Goal: Information Seeking & Learning: Learn about a topic

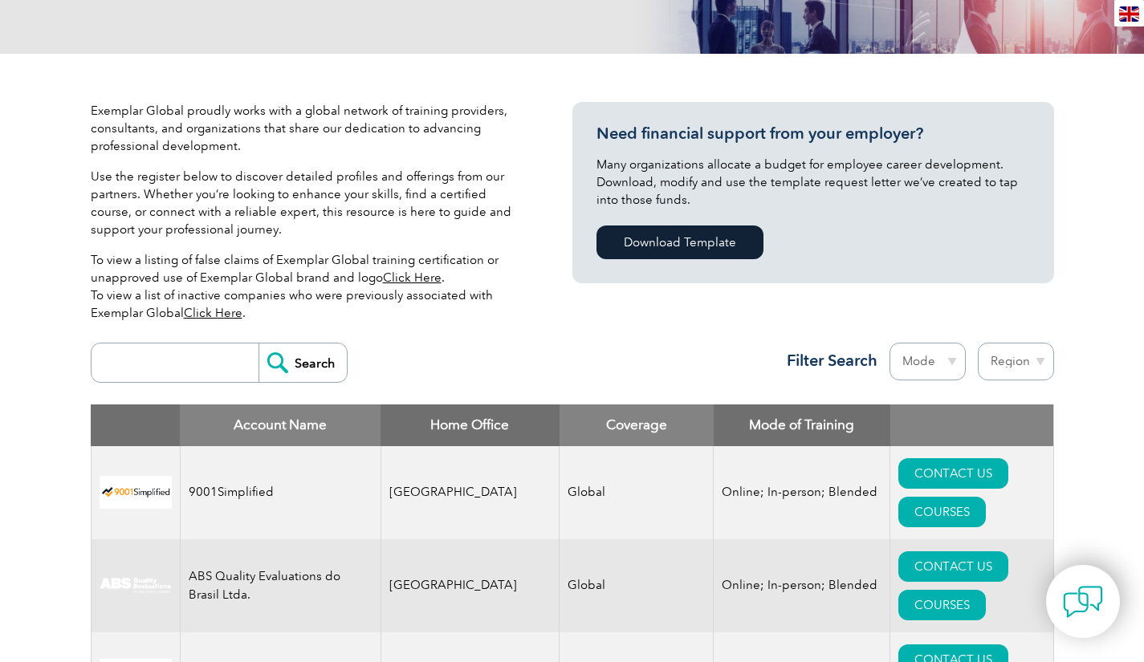
scroll to position [562, 0]
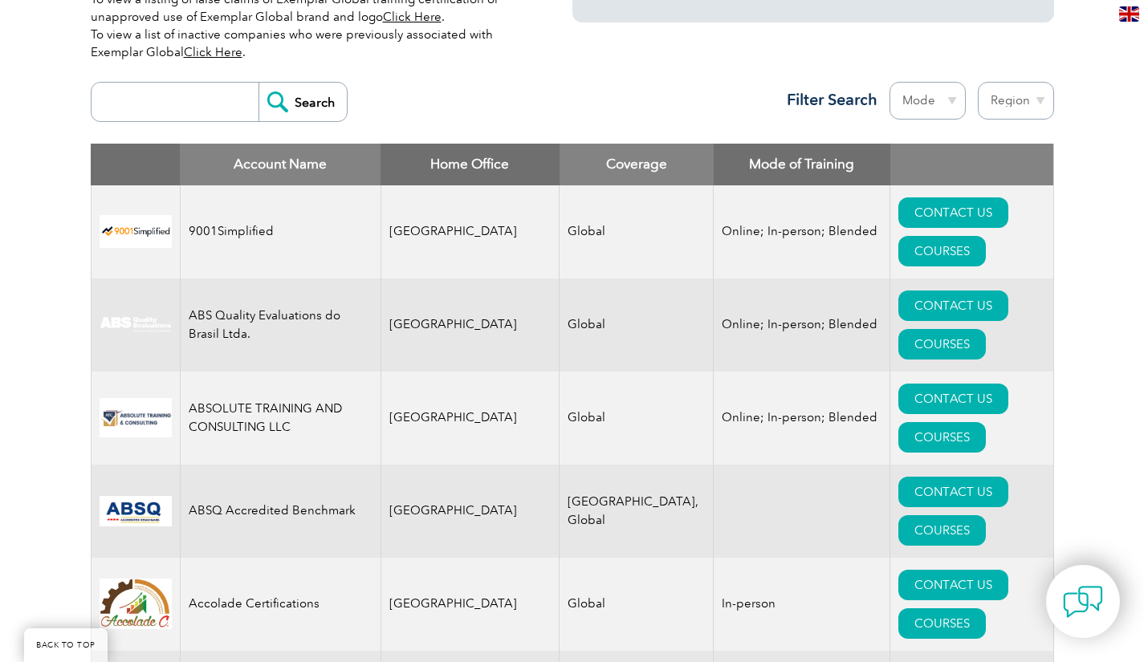
click at [165, 103] on input "search" at bounding box center [179, 102] width 159 height 39
type input "14064"
click at [259, 83] on input "Search" at bounding box center [303, 102] width 88 height 39
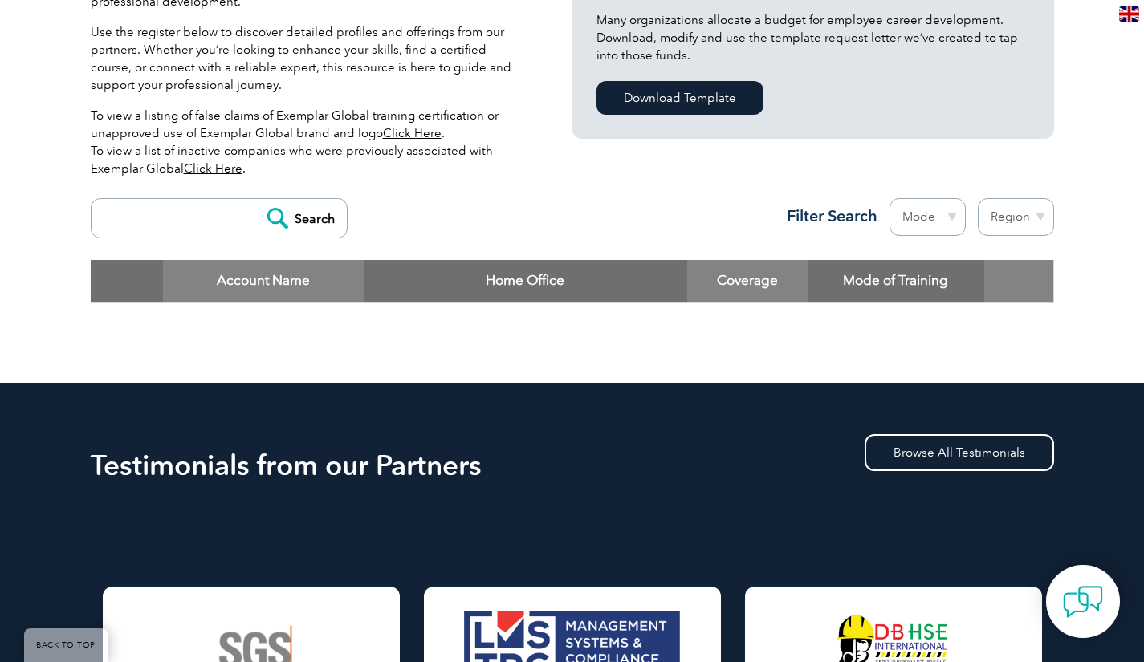
scroll to position [401, 0]
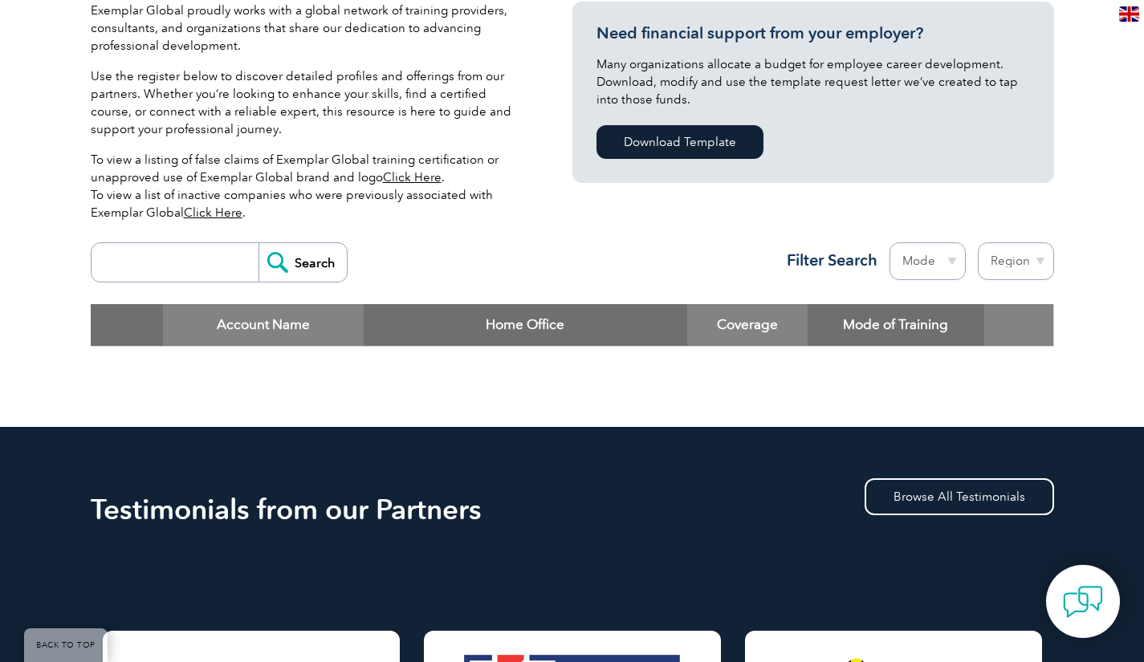
click at [211, 256] on input "search" at bounding box center [179, 262] width 159 height 39
click at [1012, 369] on div "Account Name Home Office Coverage Mode of Training" at bounding box center [572, 337] width 963 height 67
click at [1041, 362] on div "Account Name Home Office Coverage Mode of Training" at bounding box center [572, 337] width 963 height 67
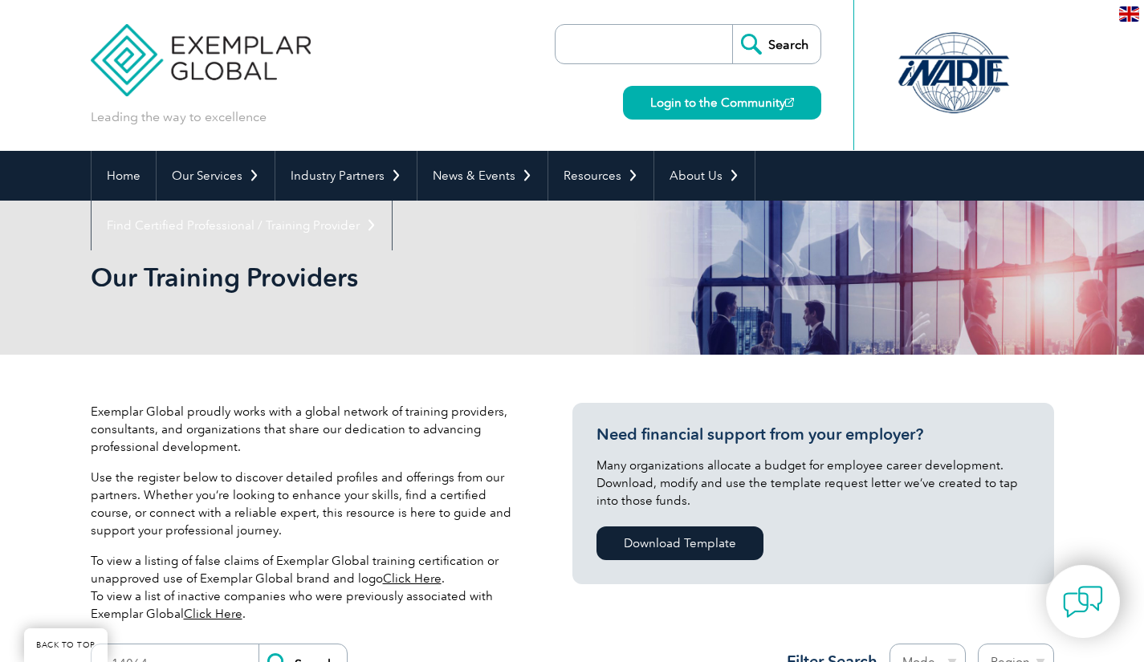
scroll to position [562, 0]
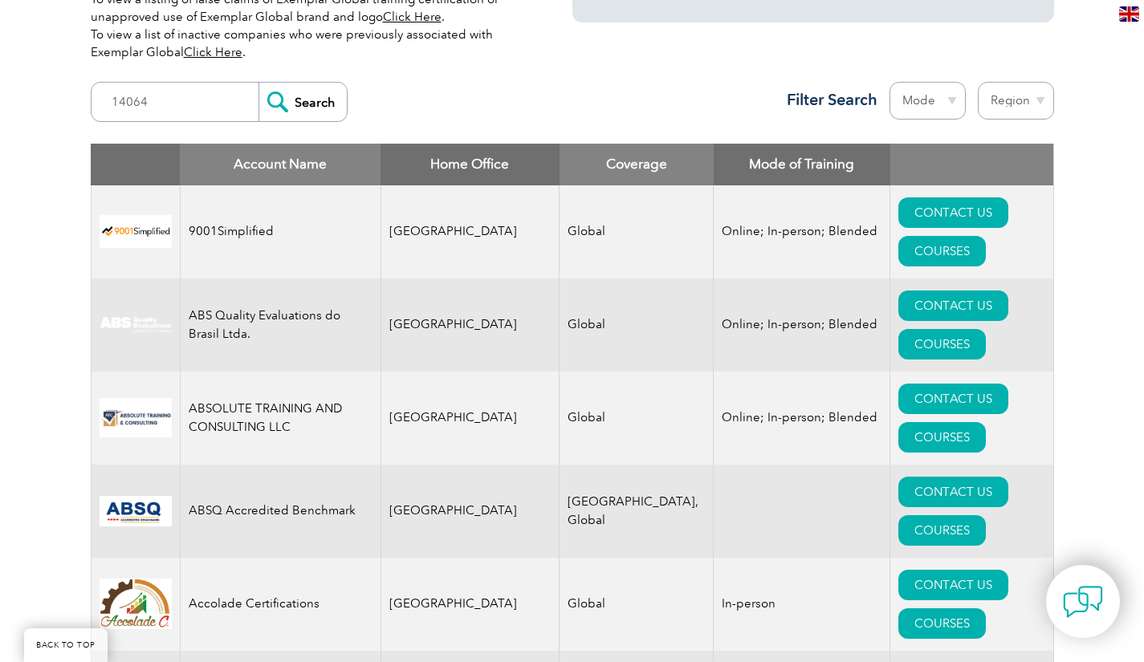
click at [908, 108] on select "Mode Online In-person Blended" at bounding box center [928, 101] width 76 height 38
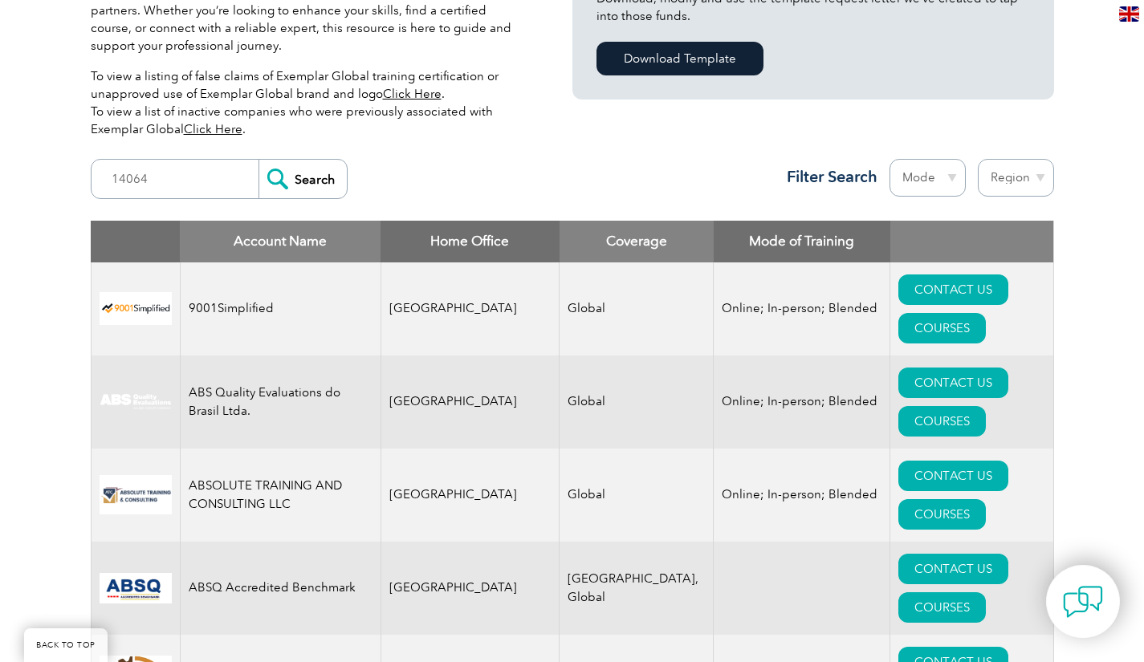
scroll to position [446, 0]
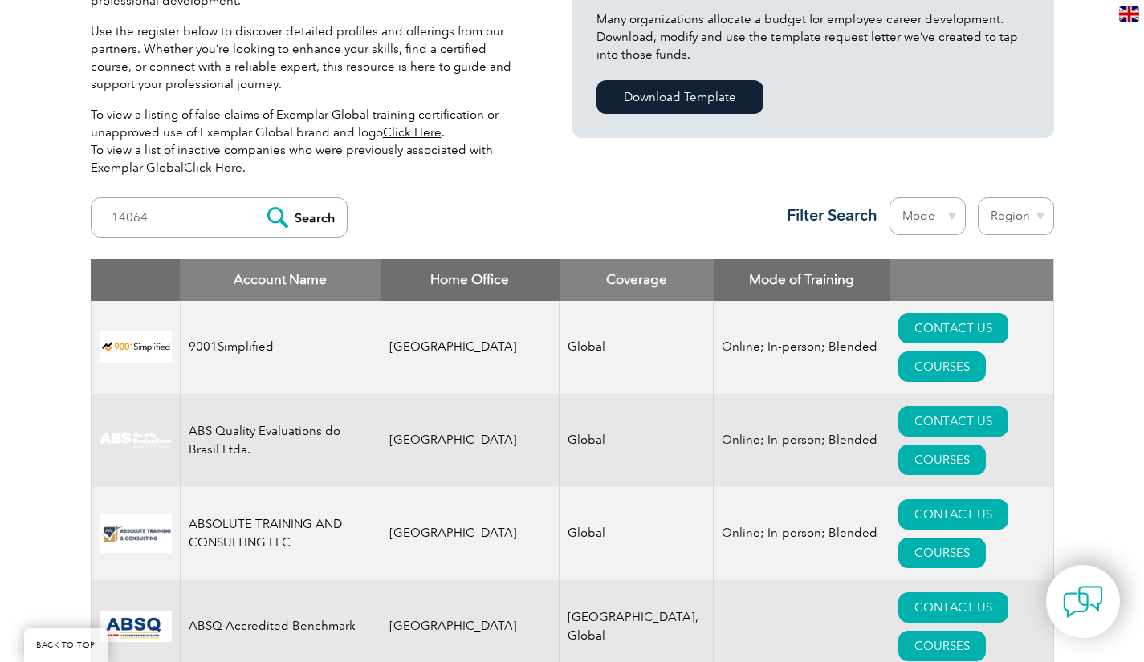
click at [925, 208] on select "Mode Online In-person Blended" at bounding box center [928, 217] width 76 height 38
select select "In-person"
click at [890, 198] on select "Mode Online In-person Blended" at bounding box center [928, 217] width 76 height 38
click at [997, 210] on select "Region Australia Bahrain Bangladesh Brazil Canada Colombia Dominican Republic E…" at bounding box center [1016, 217] width 76 height 38
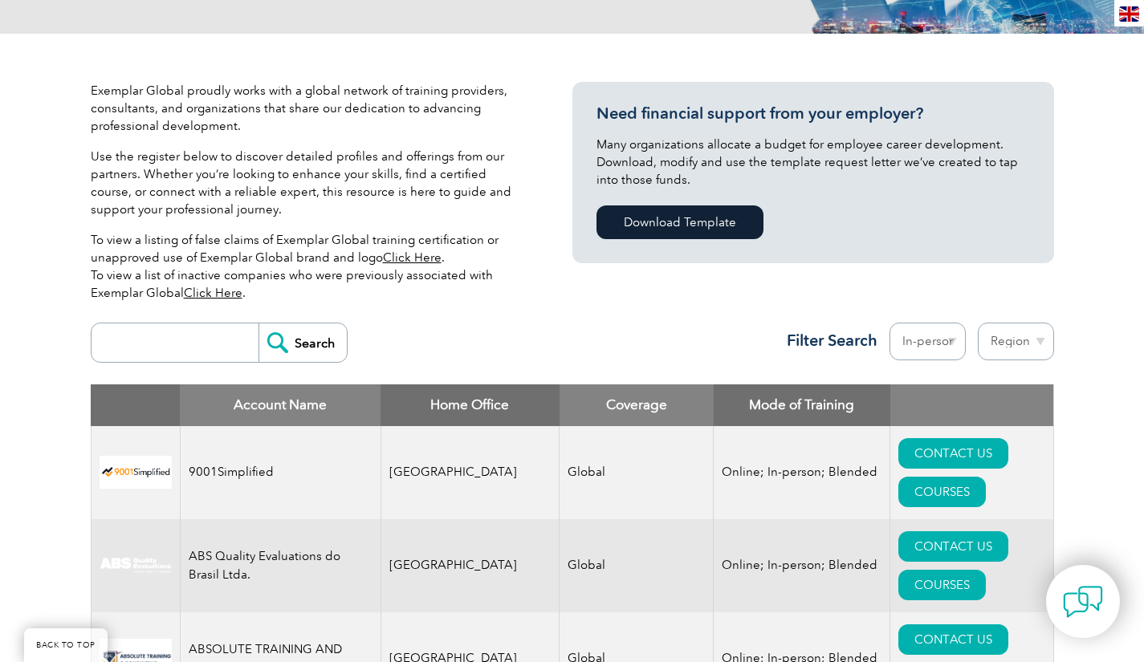
scroll to position [562, 0]
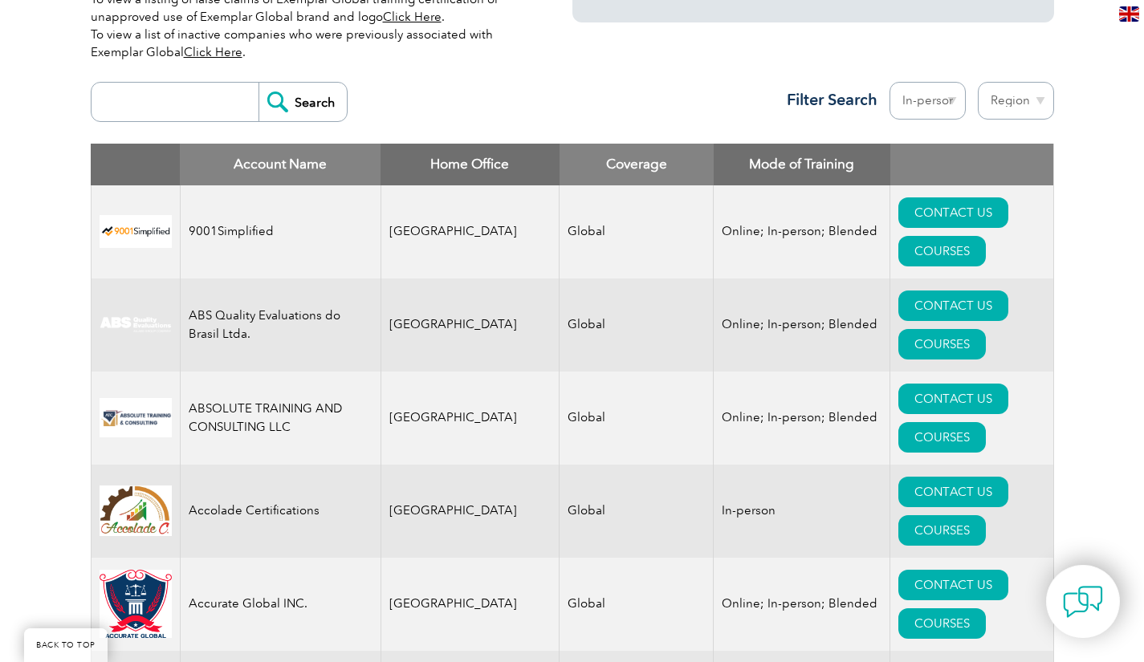
click at [1016, 108] on select "Region Australia Bahrain Bangladesh Brazil Canada Colombia Dominican Republic E…" at bounding box center [1016, 101] width 76 height 38
select select "[GEOGRAPHIC_DATA]"
click at [978, 82] on select "Region Australia Bahrain Bangladesh Brazil Canada Colombia Dominican Republic E…" at bounding box center [1016, 101] width 76 height 38
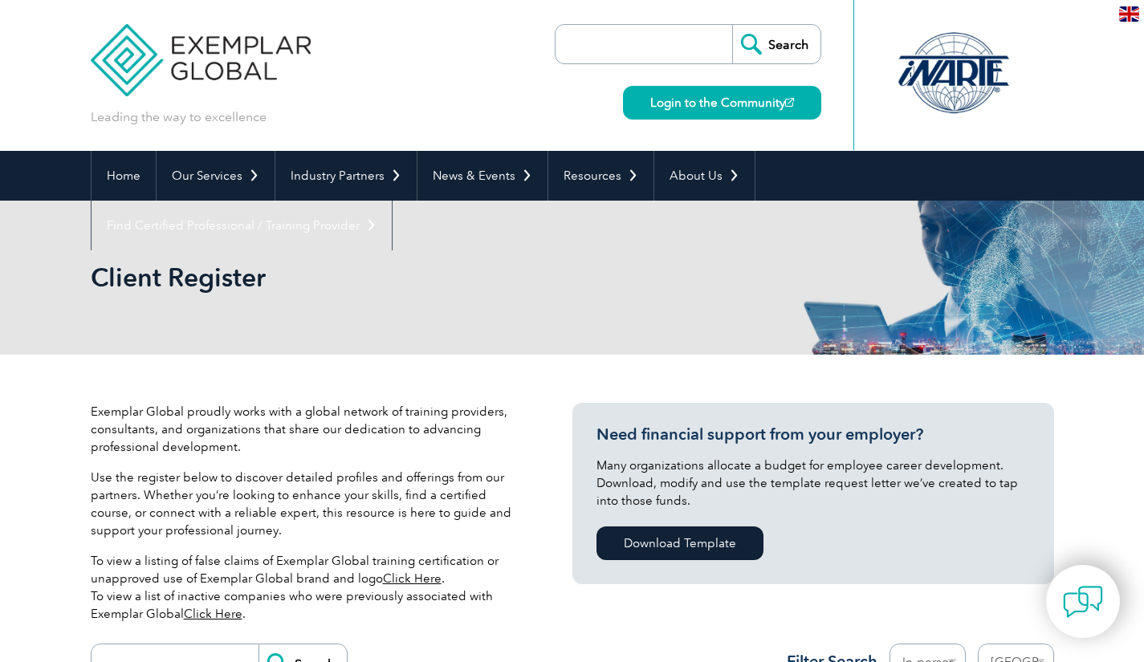
select select "[GEOGRAPHIC_DATA]"
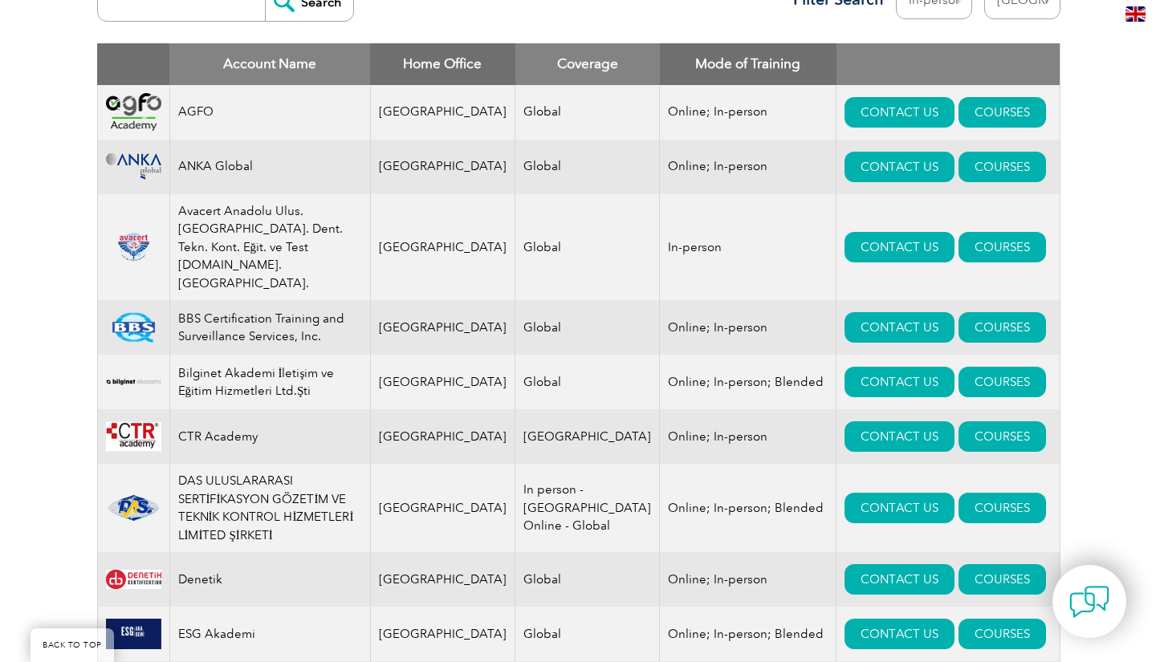
scroll to position [723, 0]
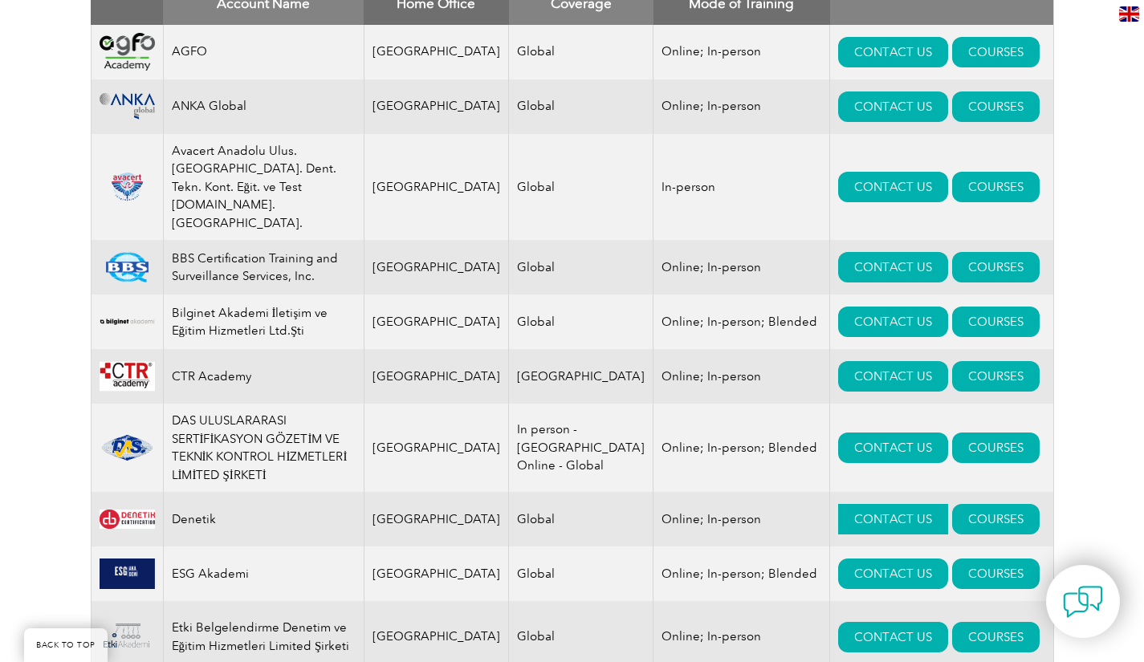
click at [869, 504] on link "CONTACT US" at bounding box center [893, 519] width 110 height 31
click at [952, 504] on link "COURSES" at bounding box center [996, 519] width 88 height 31
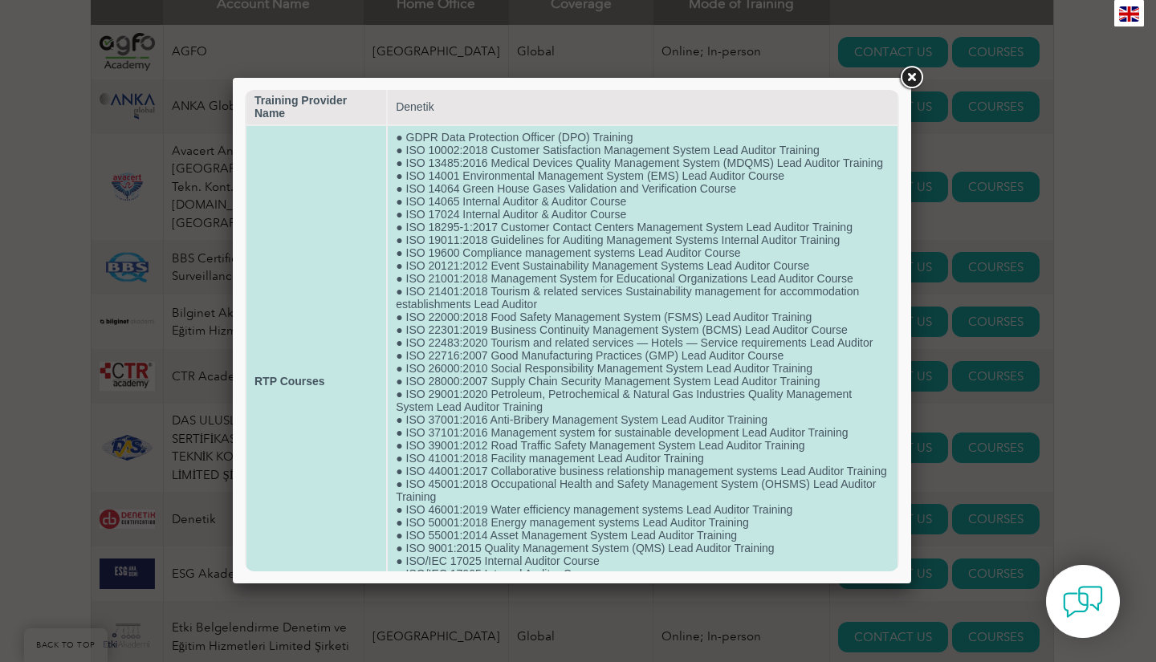
scroll to position [0, 0]
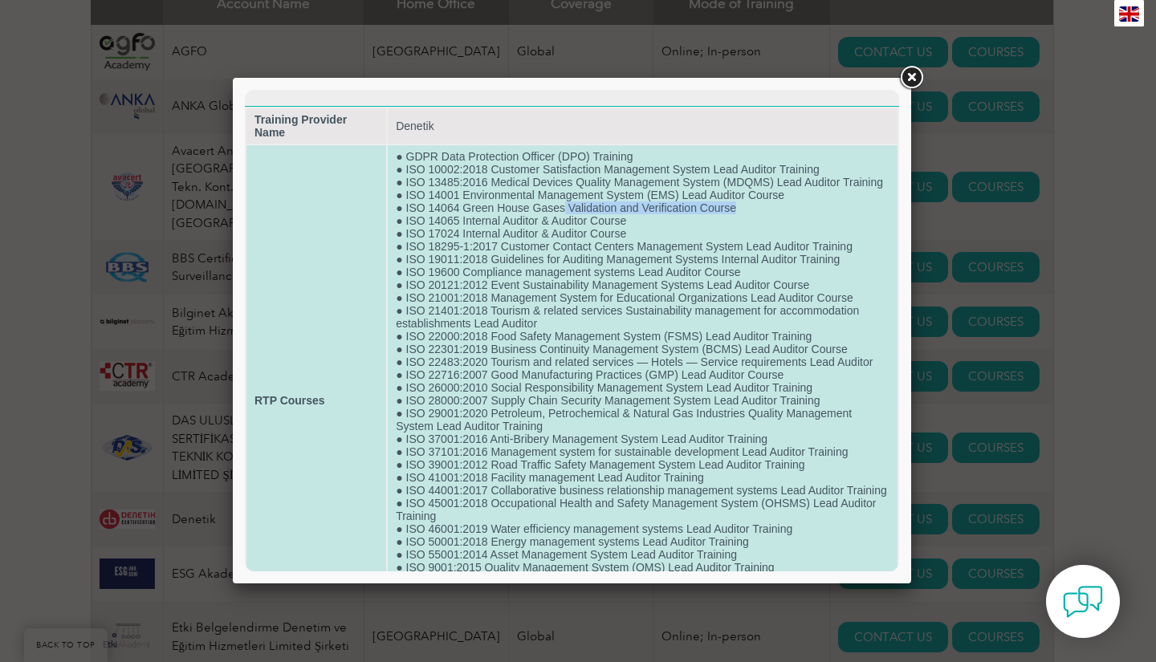
drag, startPoint x: 561, startPoint y: 221, endPoint x: 772, endPoint y: 223, distance: 210.4
click at [772, 223] on td "● GDPR Data Protection Officer (DPO) Training ● ISO 10002:2018 Customer Satisfa…" at bounding box center [643, 400] width 510 height 511
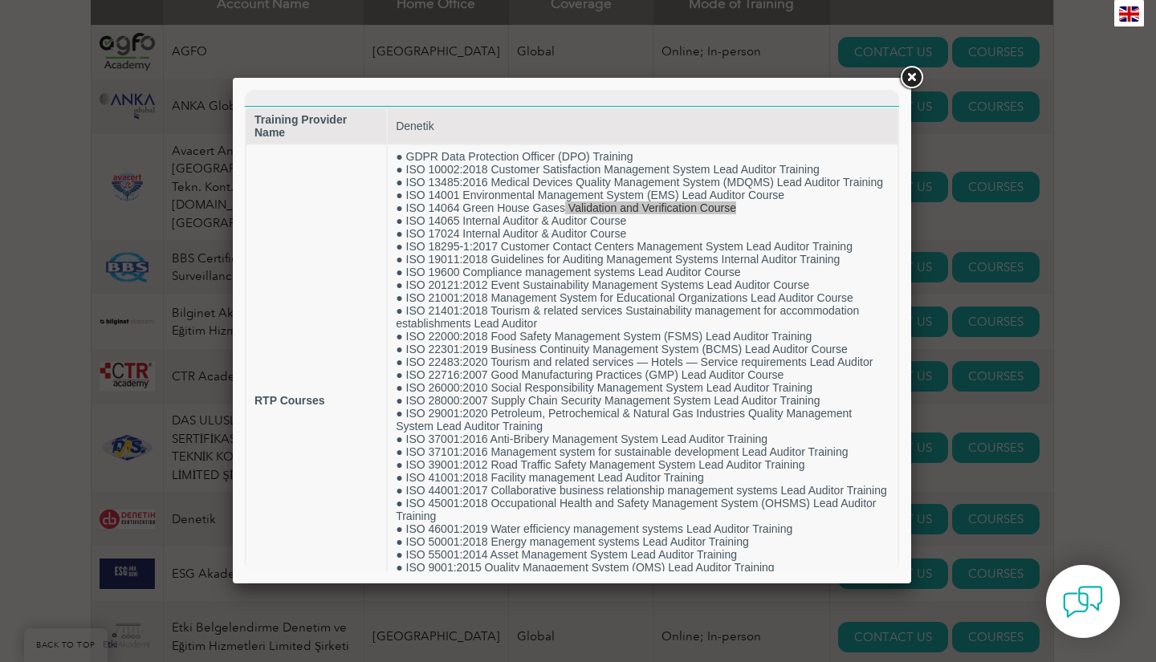
click at [1099, 152] on div at bounding box center [578, 331] width 1156 height 662
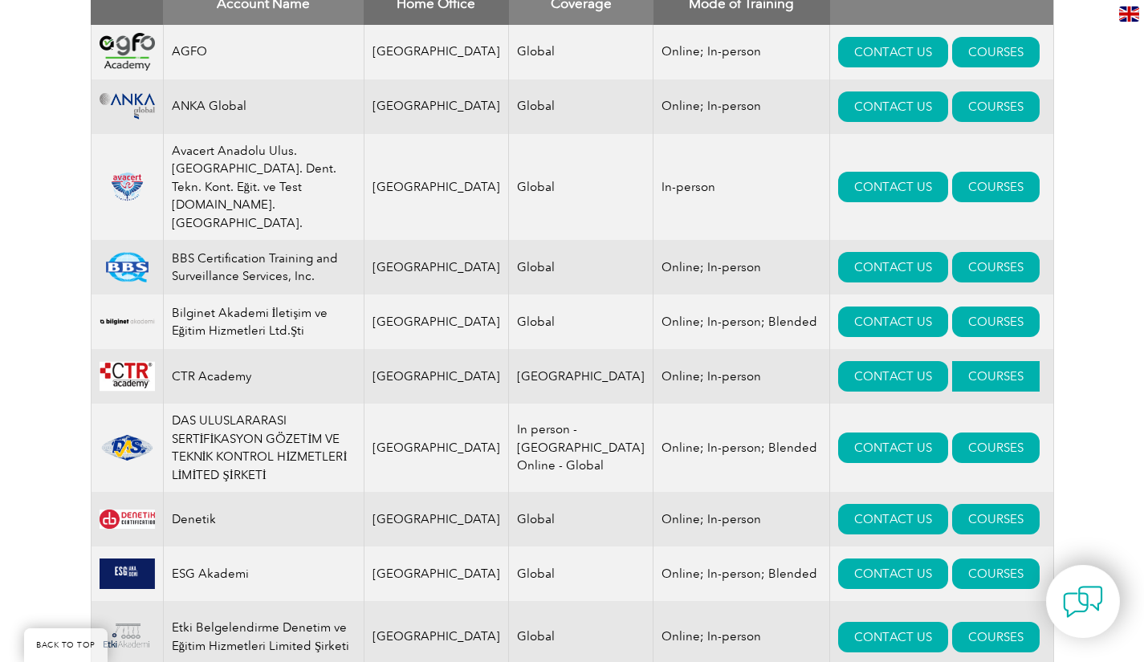
click at [952, 361] on link "COURSES" at bounding box center [996, 376] width 88 height 31
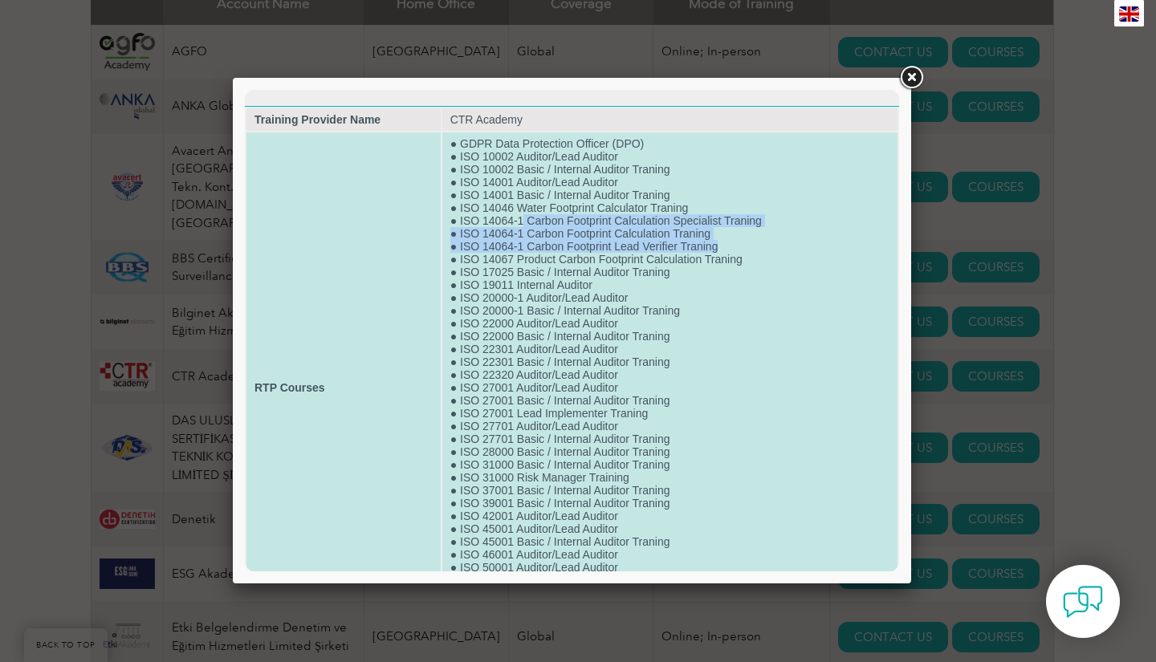
drag, startPoint x: 519, startPoint y: 225, endPoint x: 737, endPoint y: 246, distance: 218.6
click at [736, 246] on td "● GDPR Data Protection Officer (DPO) ● ISO 10002 Auditor/Lead Auditor ● ISO 100…" at bounding box center [669, 387] width 455 height 511
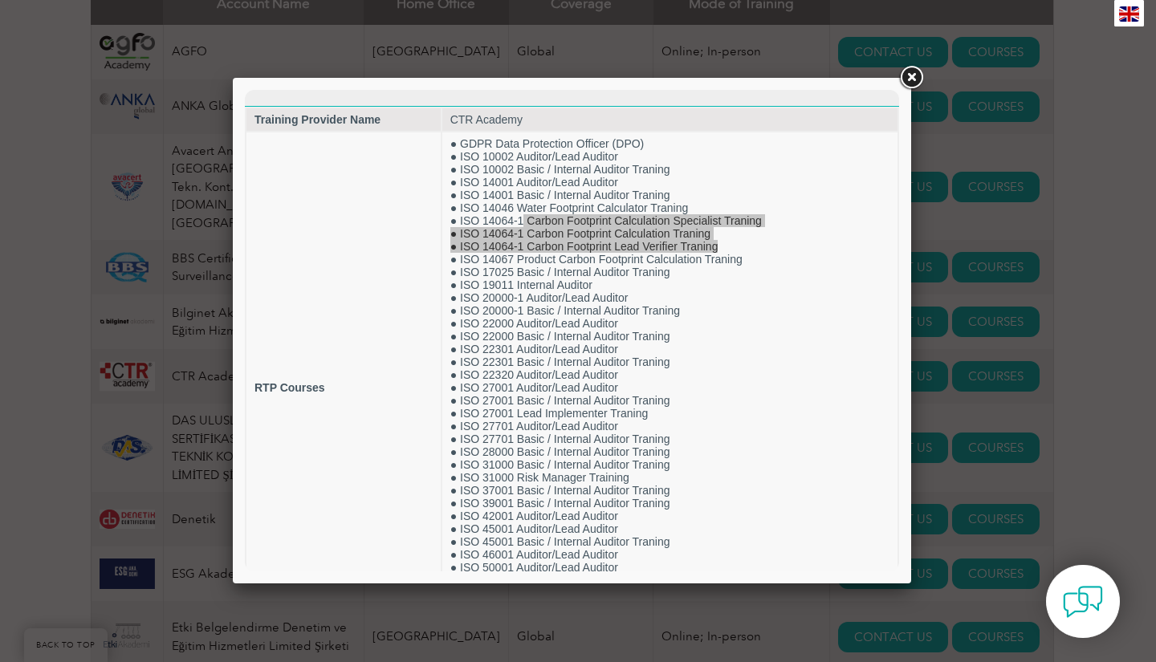
click at [920, 80] on link at bounding box center [911, 77] width 29 height 29
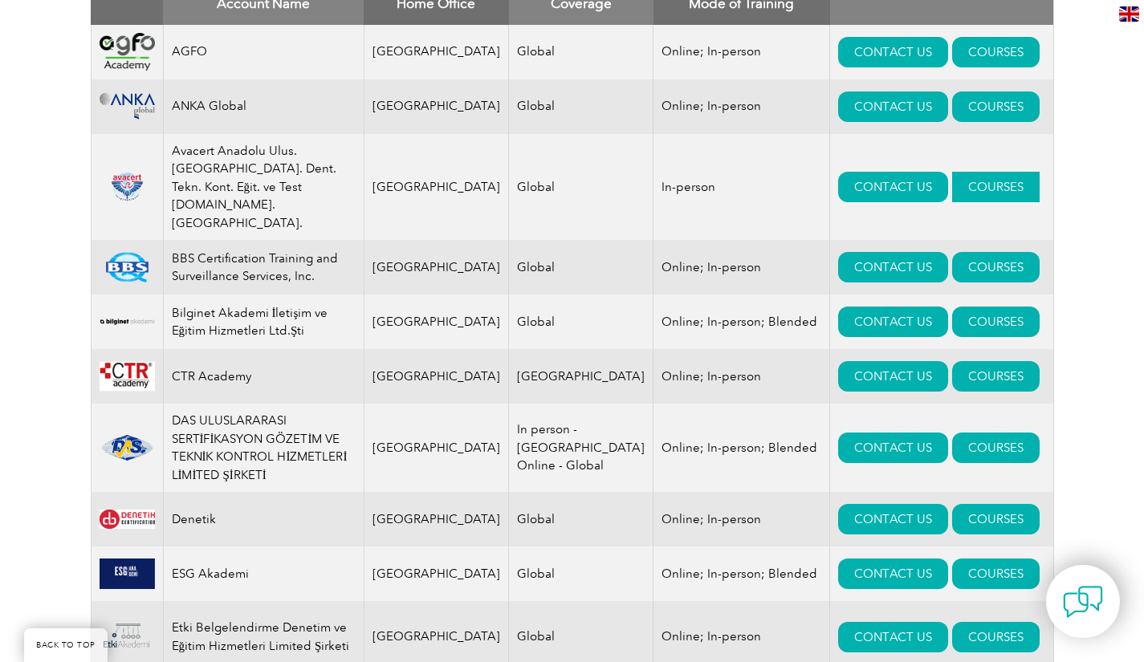
click at [952, 172] on link "COURSES" at bounding box center [996, 187] width 88 height 31
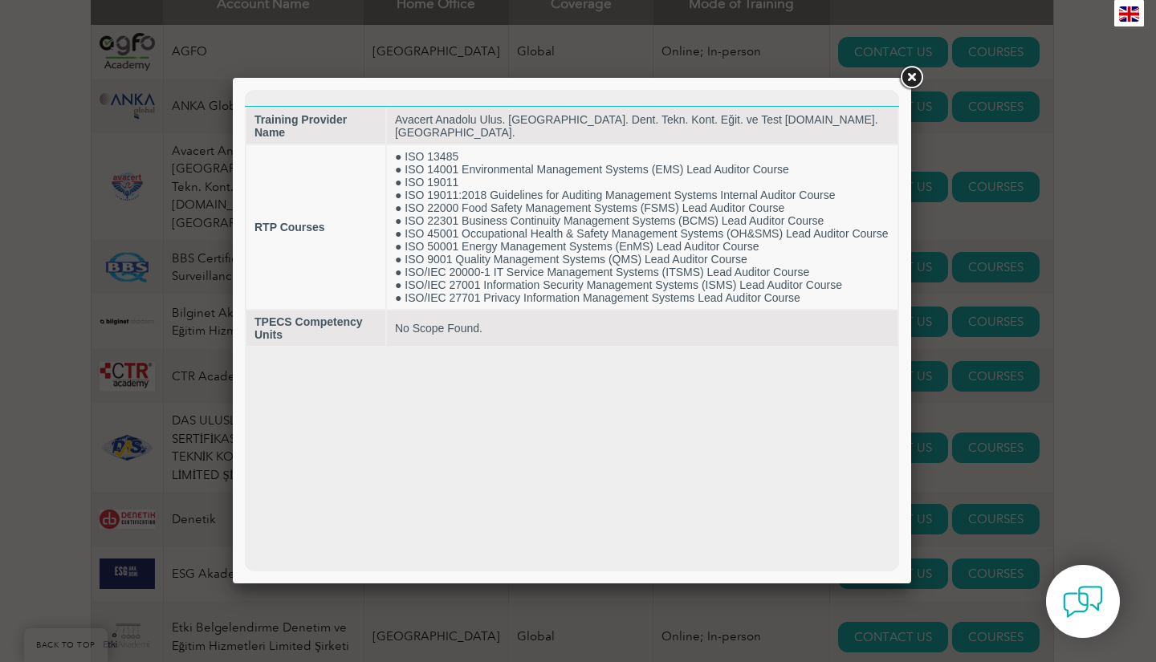
click at [79, 204] on div at bounding box center [578, 331] width 1156 height 662
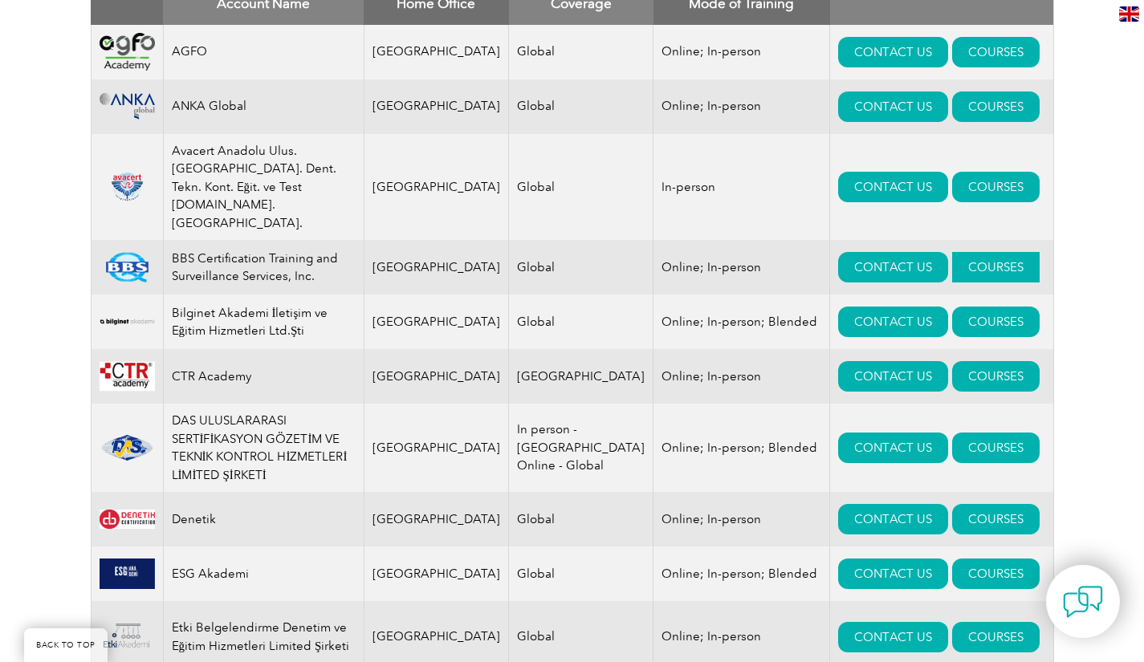
click at [971, 252] on link "COURSES" at bounding box center [996, 267] width 88 height 31
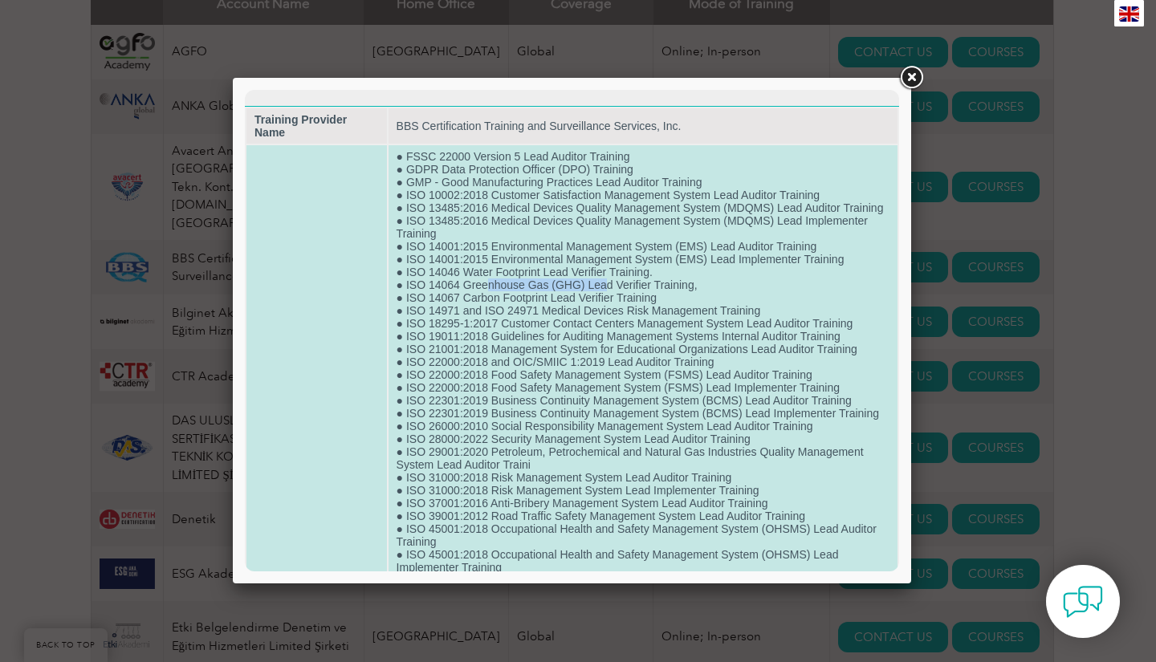
drag, startPoint x: 605, startPoint y: 299, endPoint x: 486, endPoint y: 303, distance: 118.9
click at [486, 303] on td "● FSSC 22000 Version 5 Lead Auditor Training ● GDPR Data Protection Officer (DP…" at bounding box center [643, 580] width 509 height 870
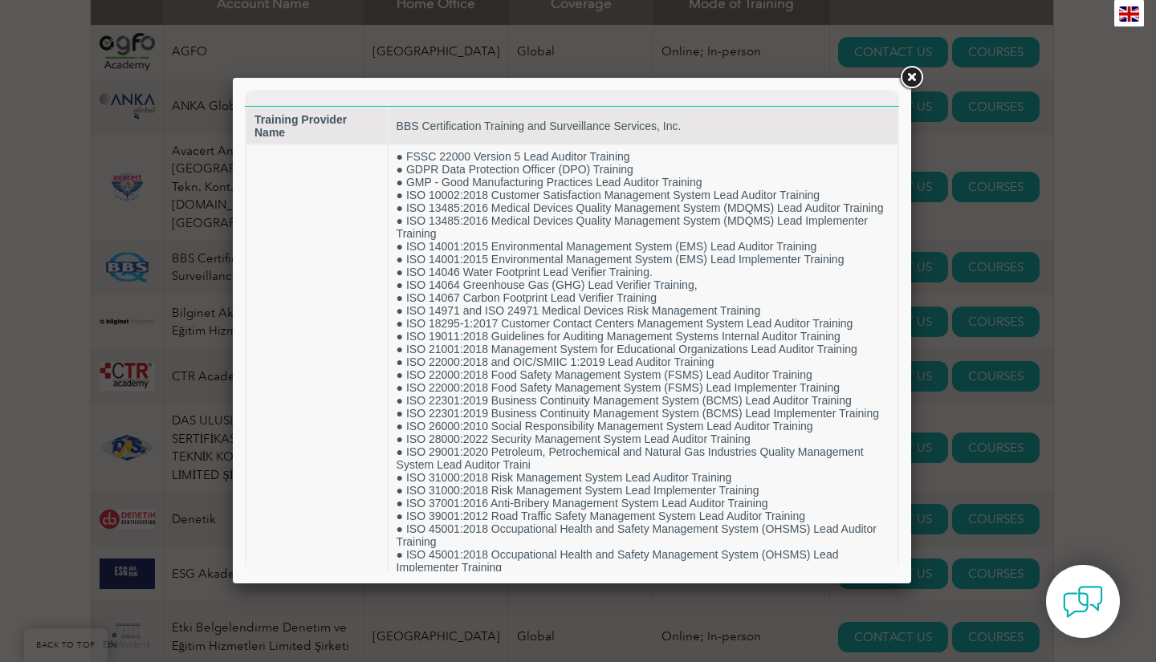
click at [0, 295] on div at bounding box center [578, 331] width 1156 height 662
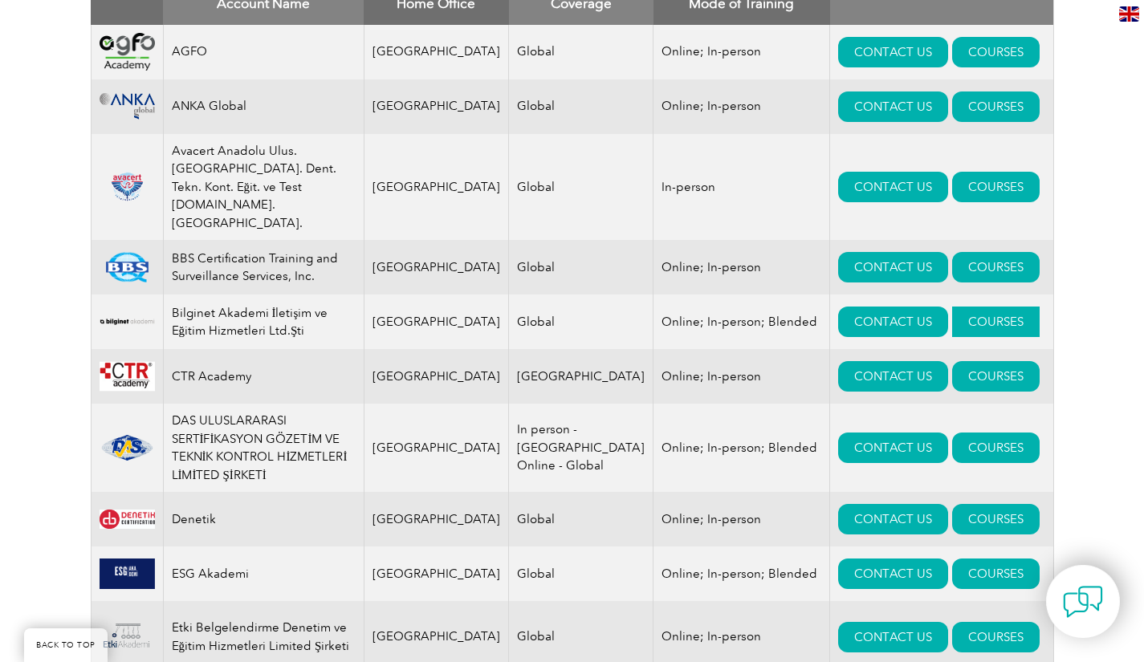
click at [987, 307] on link "COURSES" at bounding box center [996, 322] width 88 height 31
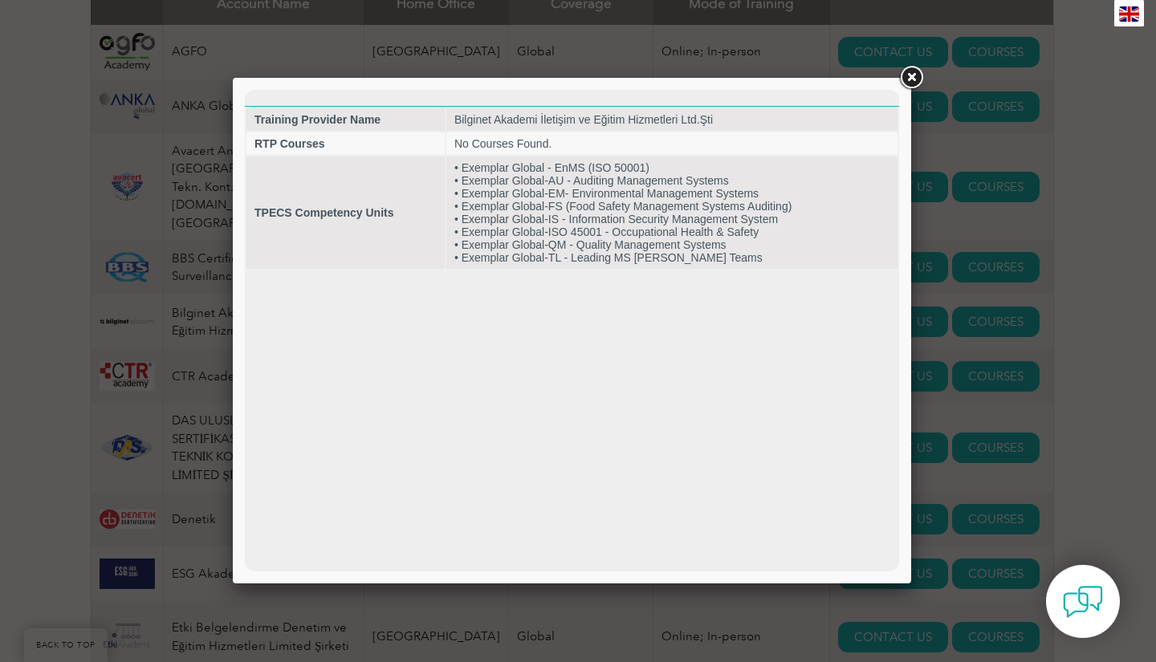
click at [0, 316] on div at bounding box center [578, 331] width 1156 height 662
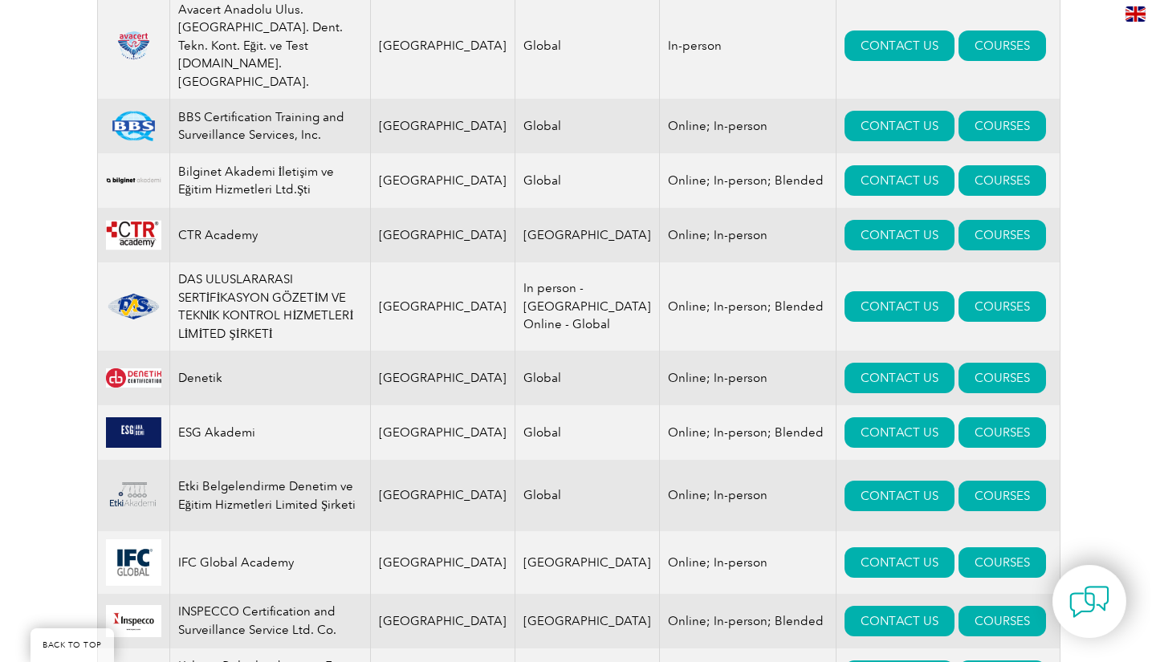
scroll to position [883, 0]
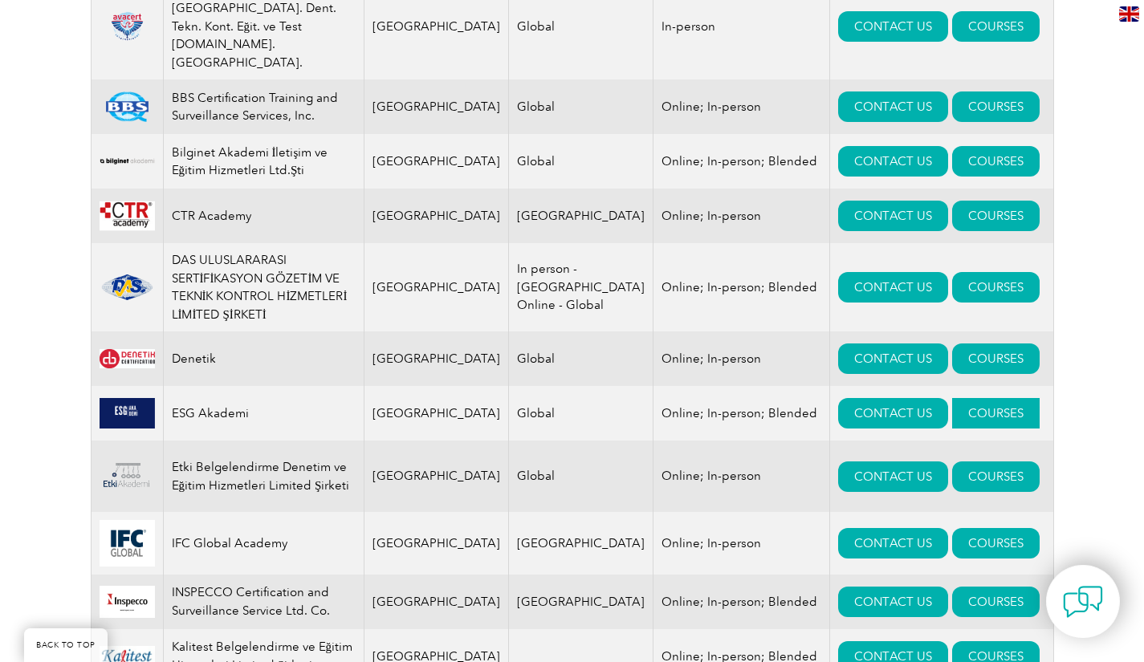
click at [968, 398] on link "COURSES" at bounding box center [996, 413] width 88 height 31
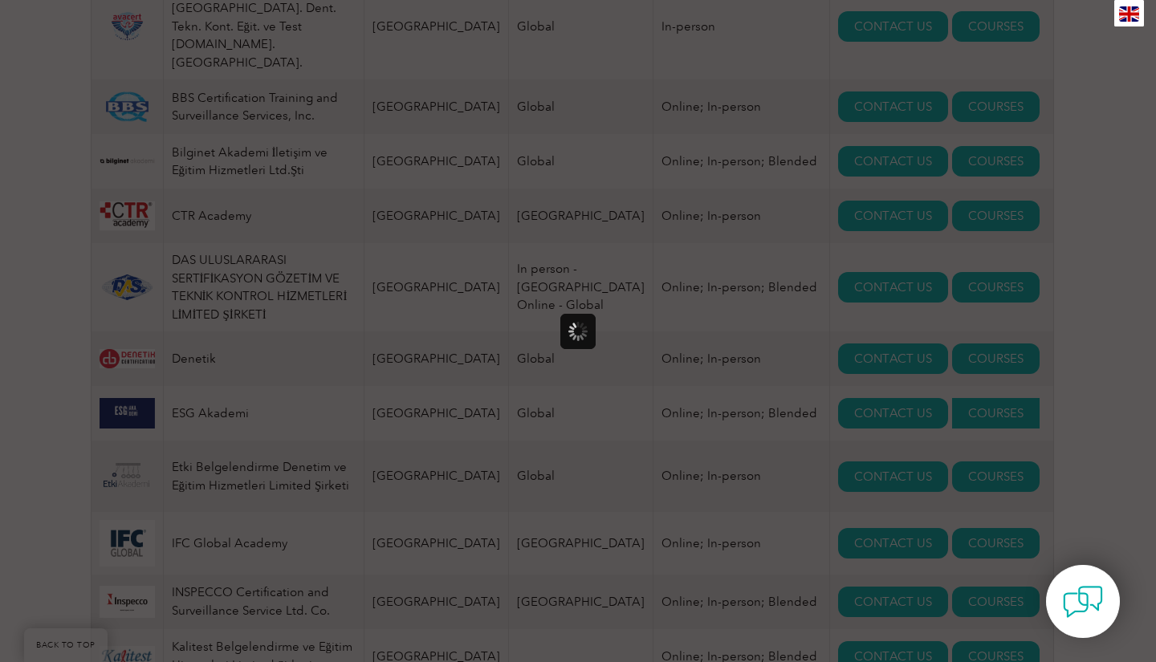
scroll to position [0, 0]
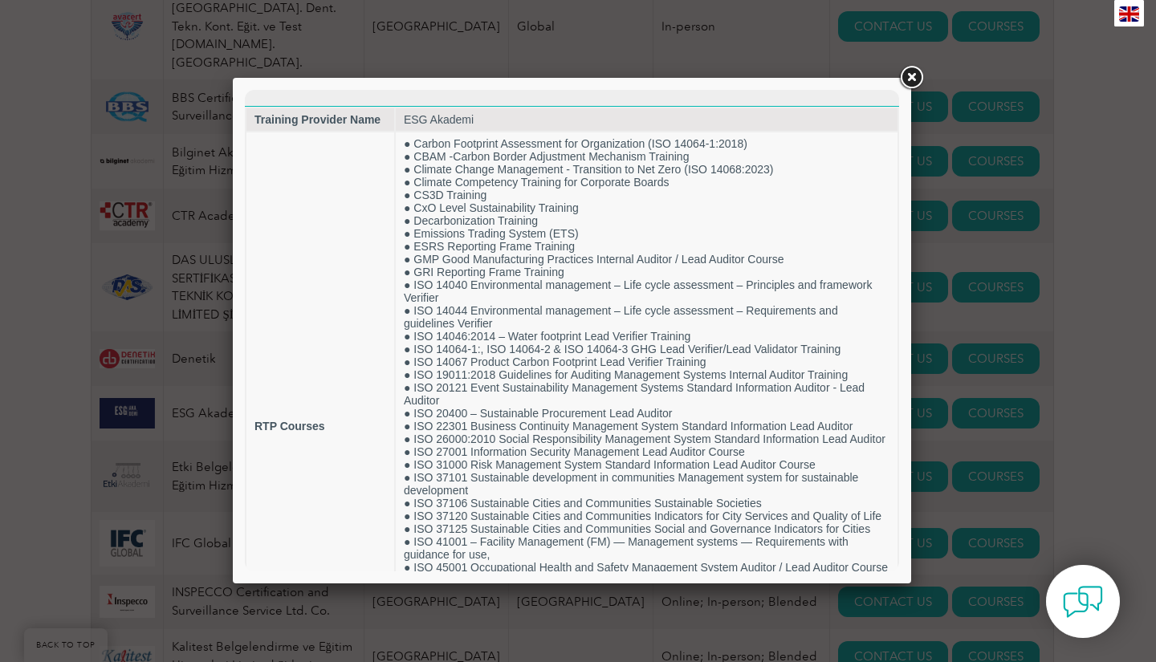
click at [0, 336] on div at bounding box center [578, 331] width 1156 height 662
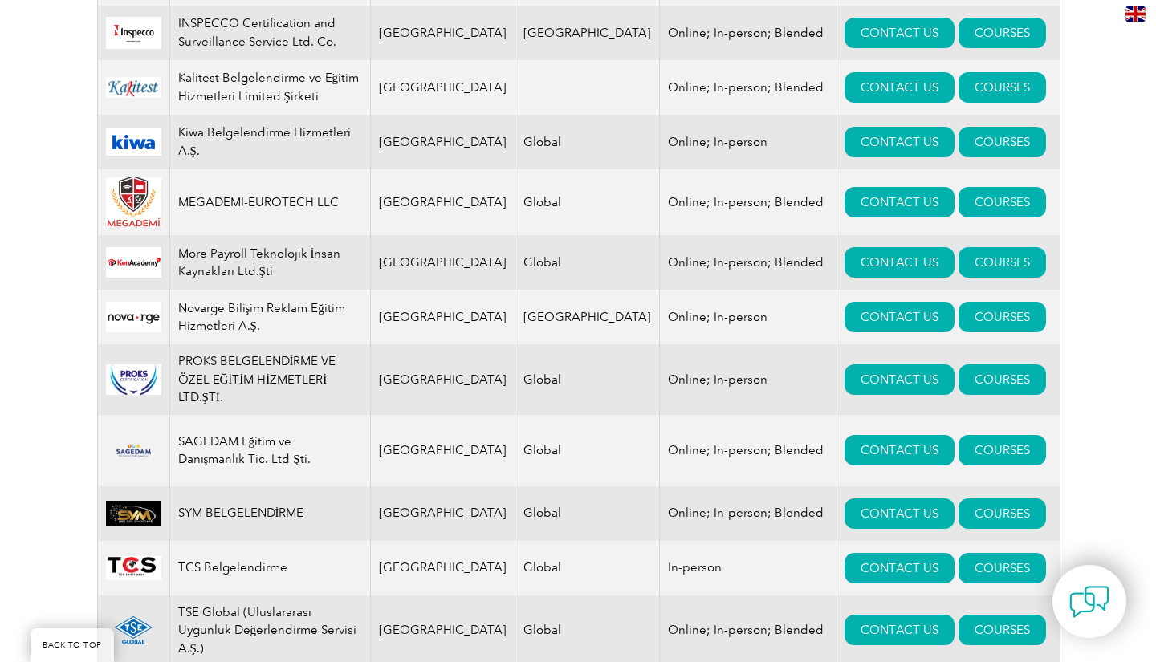
scroll to position [1606, 0]
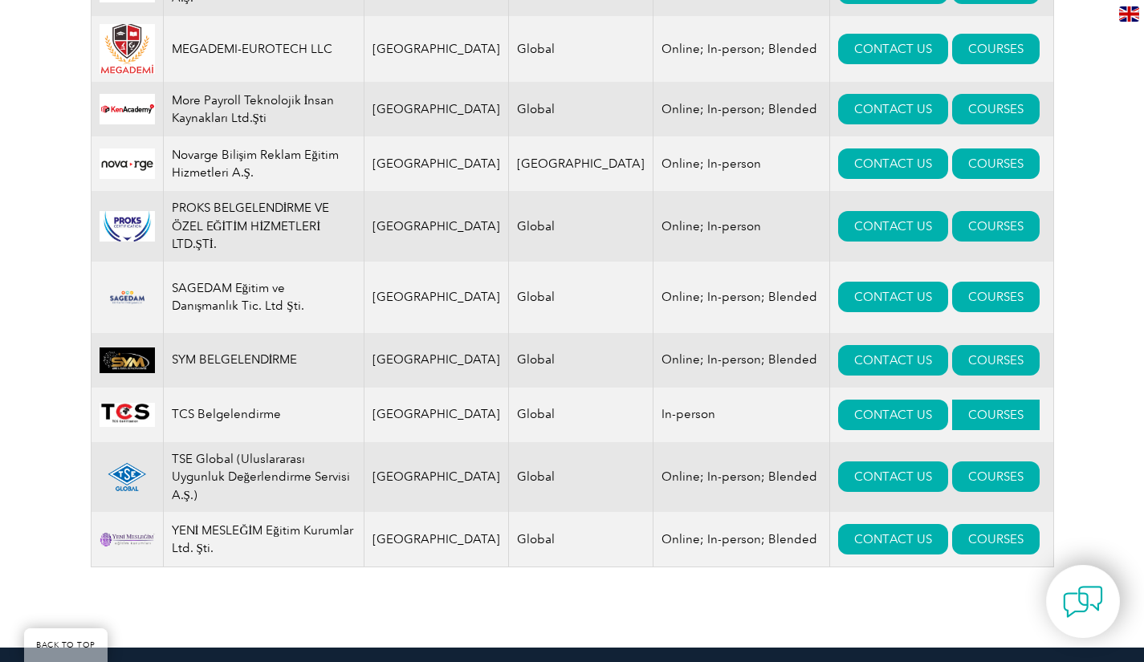
click at [959, 400] on link "COURSES" at bounding box center [996, 415] width 88 height 31
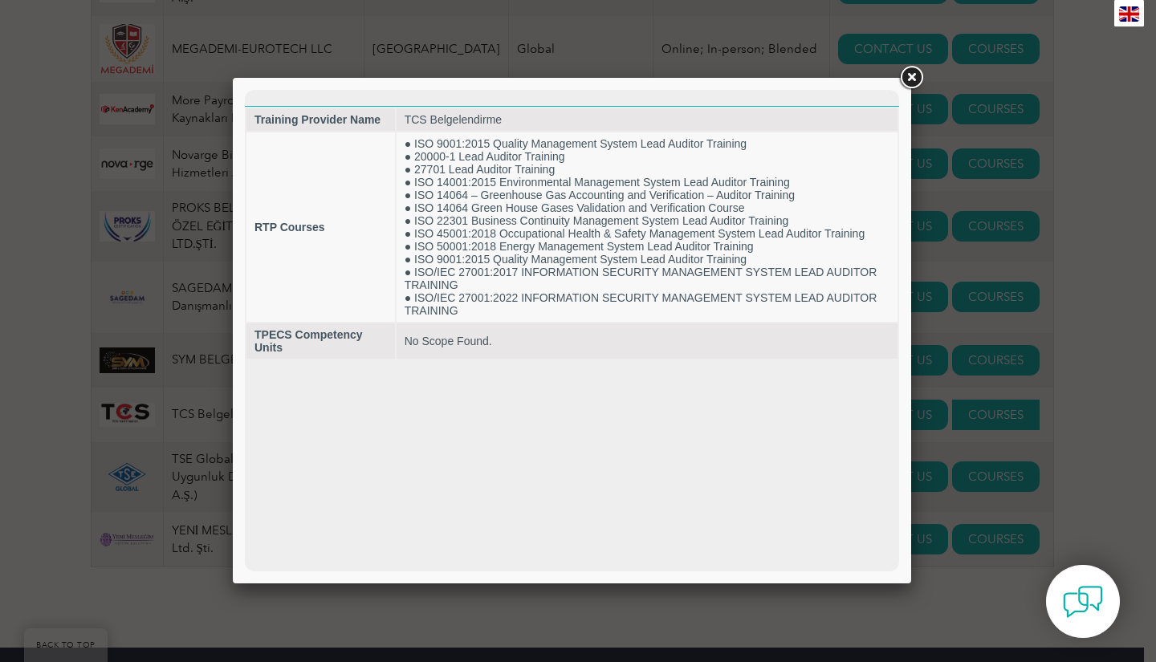
scroll to position [0, 0]
click at [1097, 369] on div at bounding box center [578, 331] width 1156 height 662
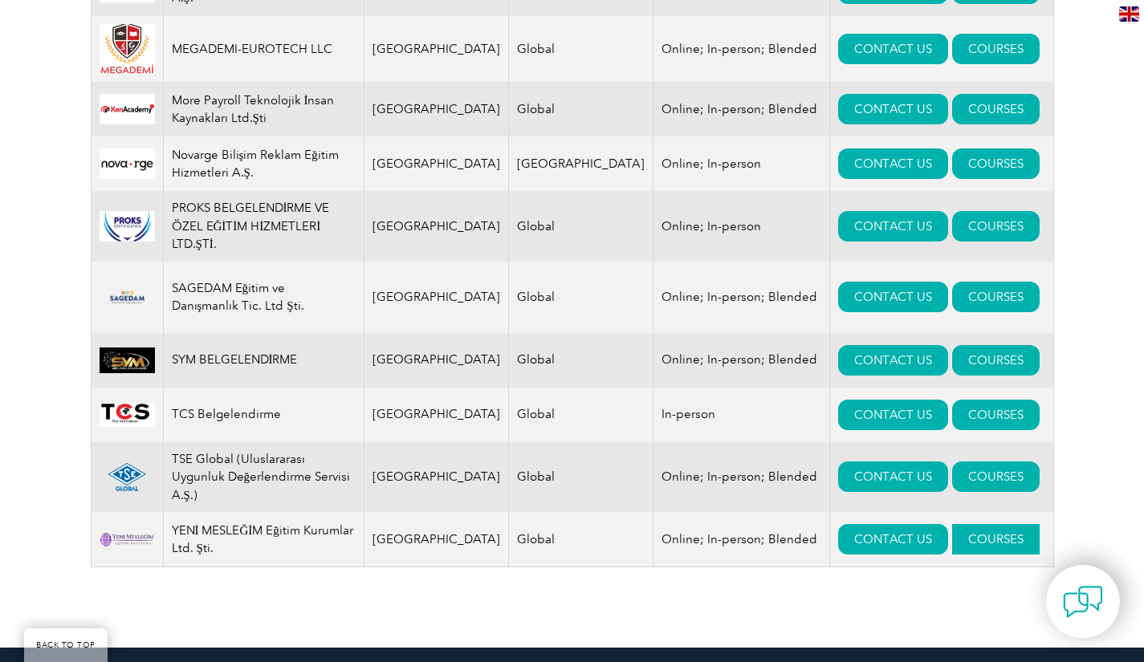
click at [967, 524] on link "COURSES" at bounding box center [996, 539] width 88 height 31
